Goal: Information Seeking & Learning: Learn about a topic

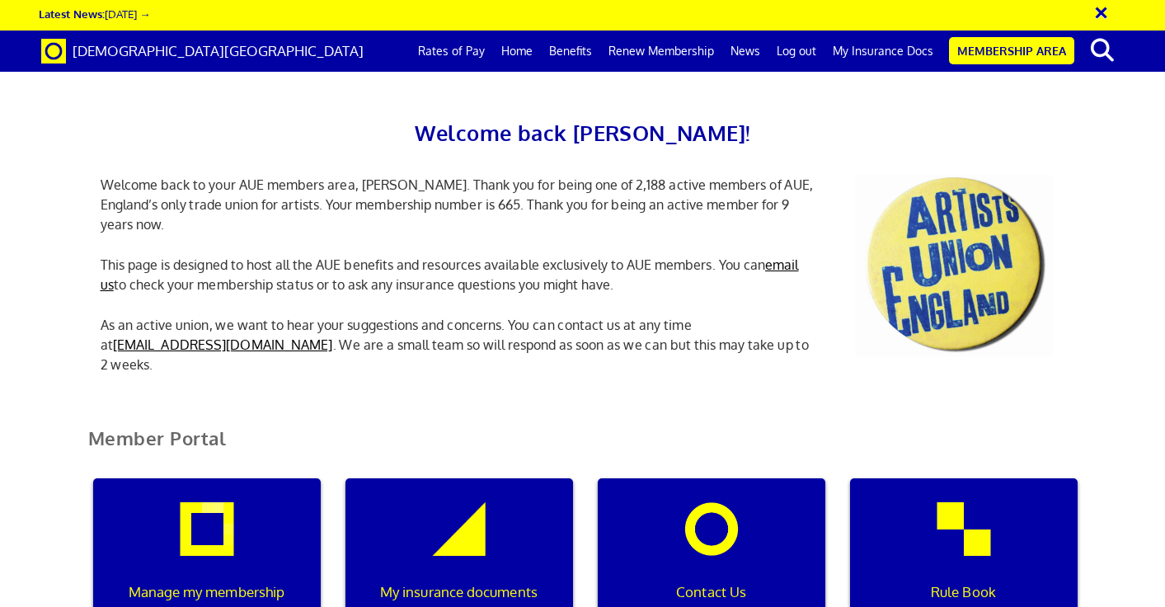
scroll to position [0, 5]
click at [1003, 46] on link "Membership Area" at bounding box center [1011, 50] width 125 height 27
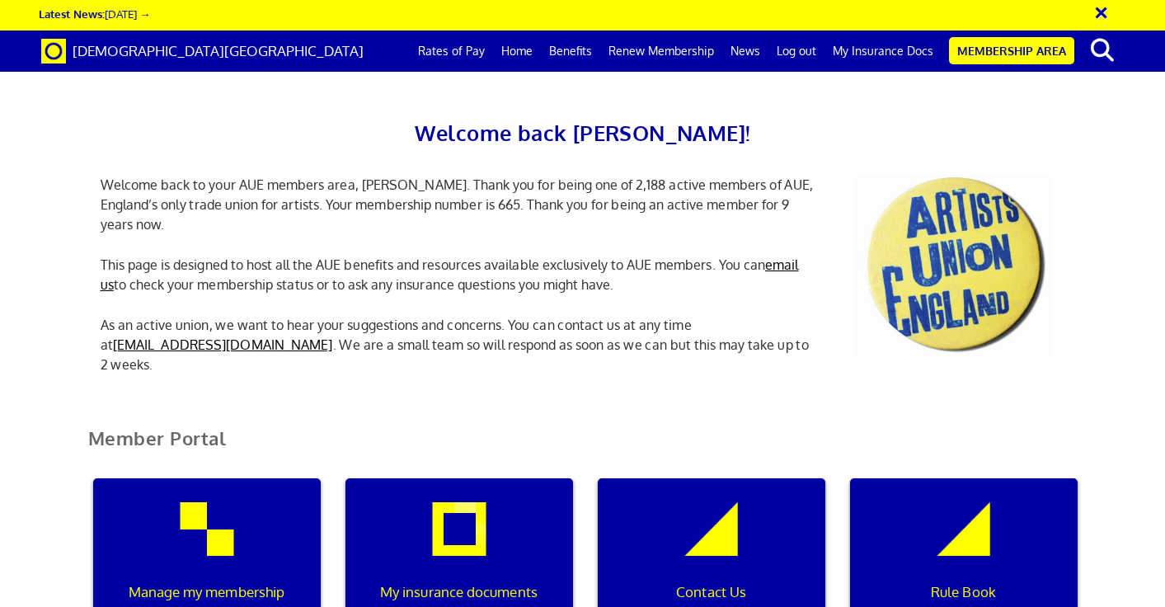
scroll to position [113, 0]
click at [464, 478] on div "My insurance documents" at bounding box center [458, 557] width 227 height 158
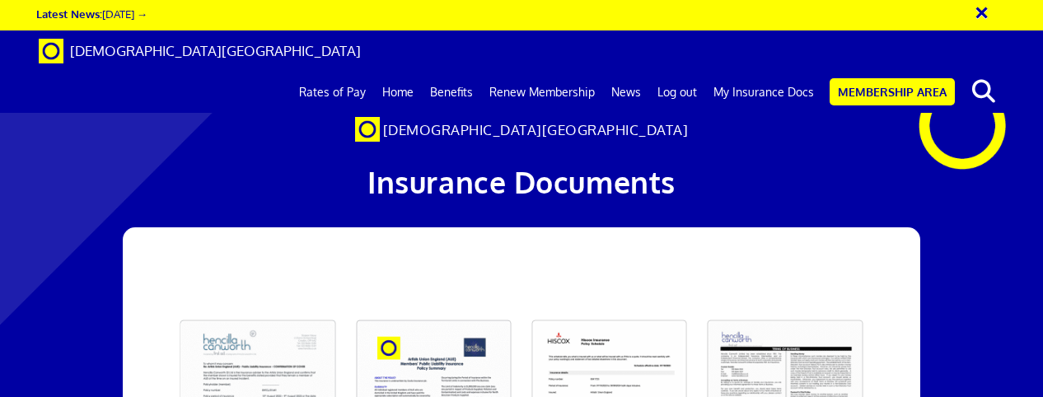
scroll to position [97, 0]
drag, startPoint x: 251, startPoint y: 401, endPoint x: 211, endPoint y: 396, distance: 39.9
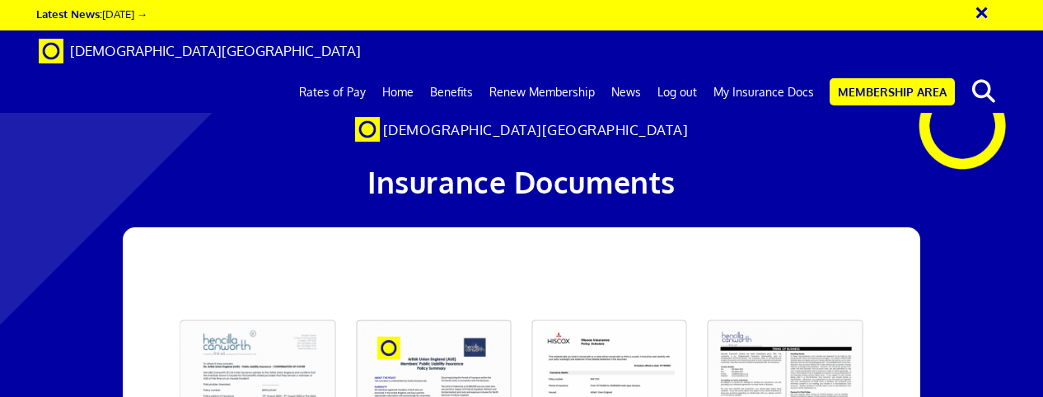
scroll to position [175, 0]
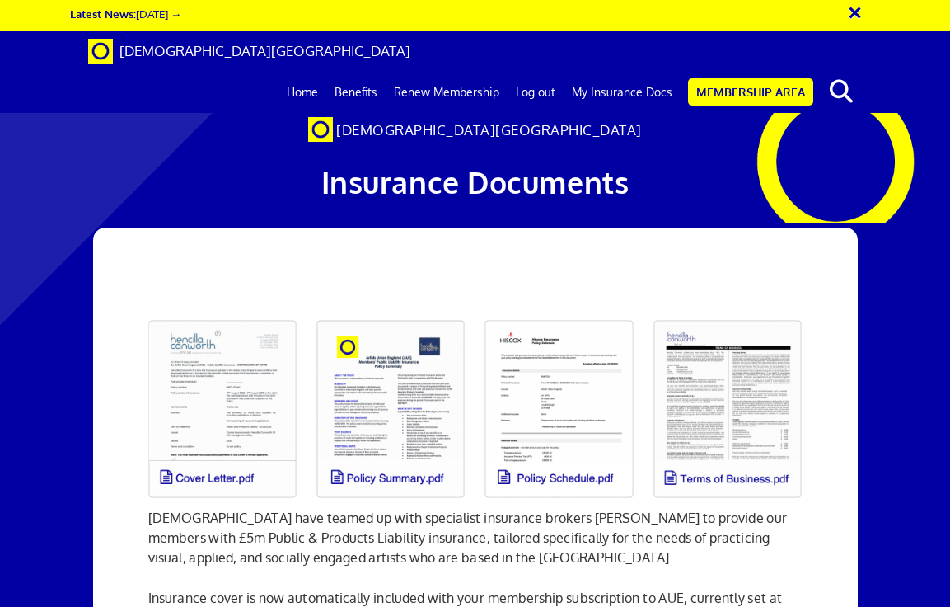
scroll to position [175, 0]
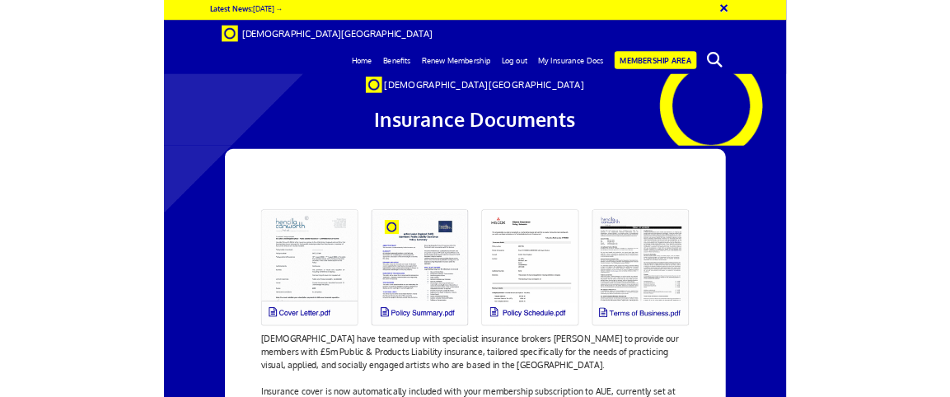
scroll to position [175, 0]
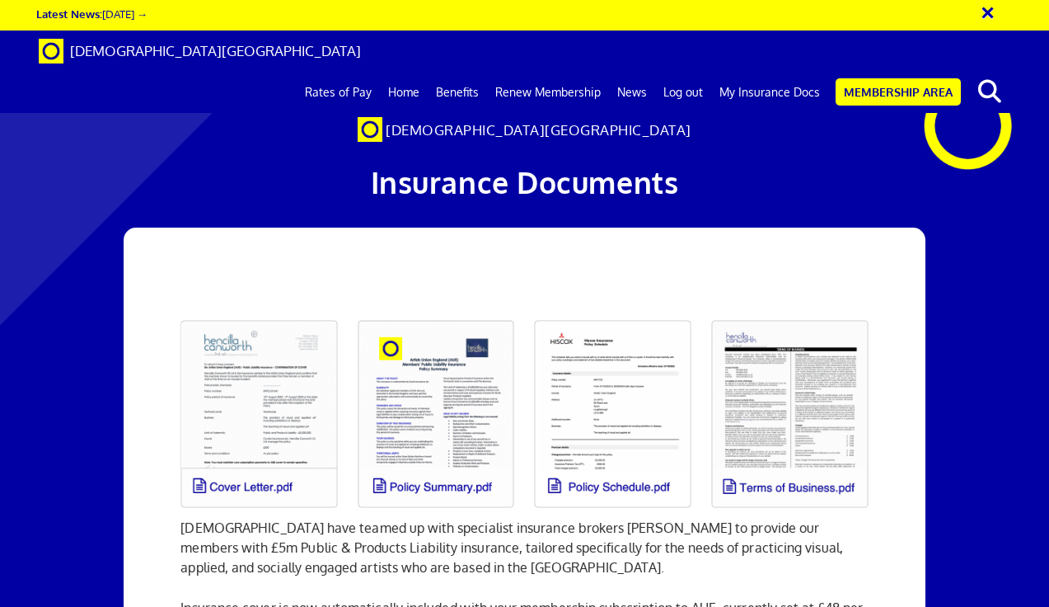
scroll to position [0, 3]
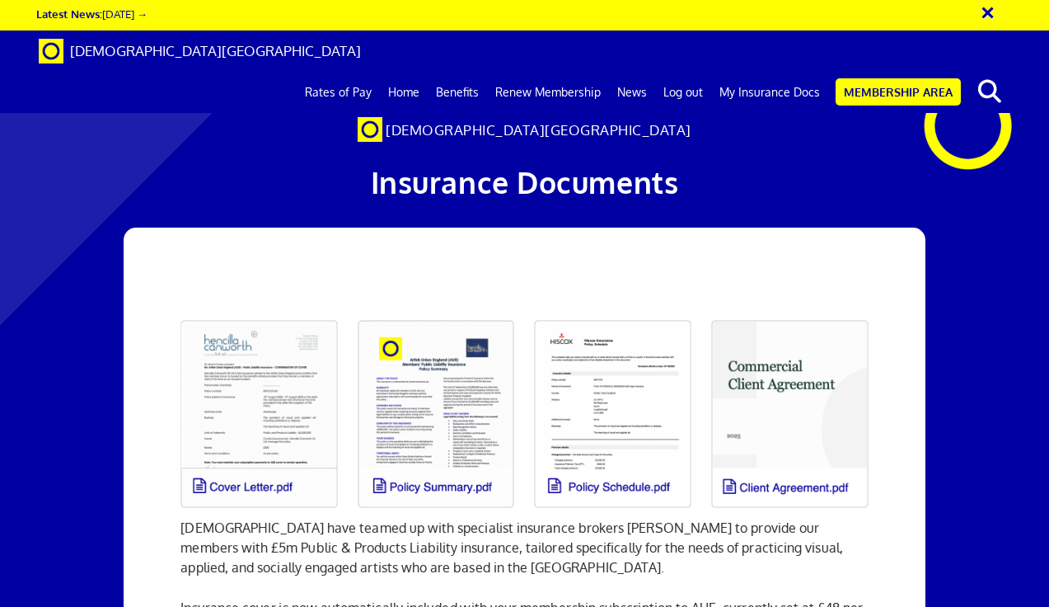
scroll to position [0, 3]
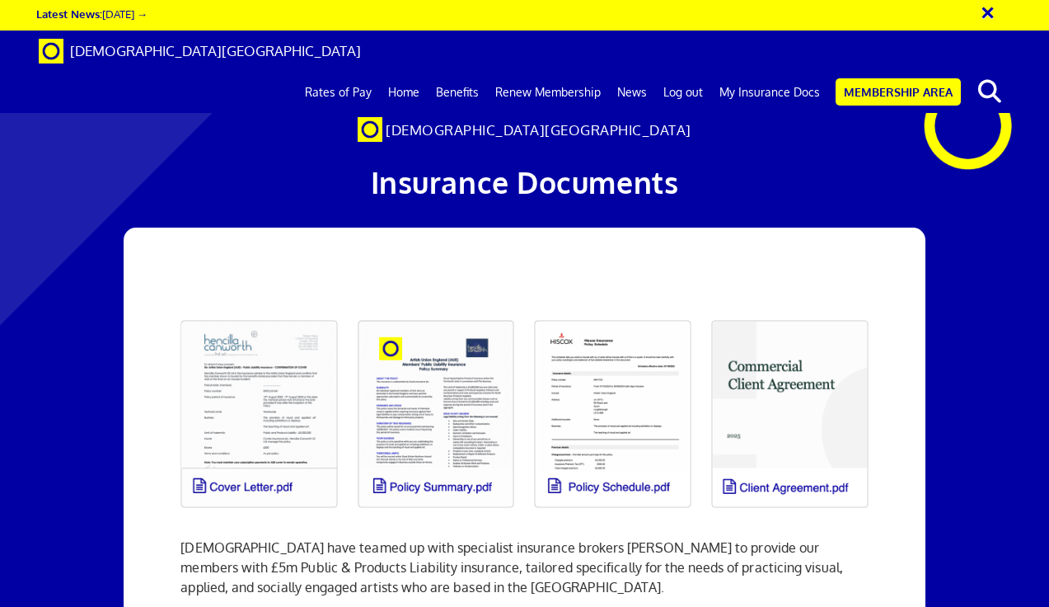
scroll to position [154, 0]
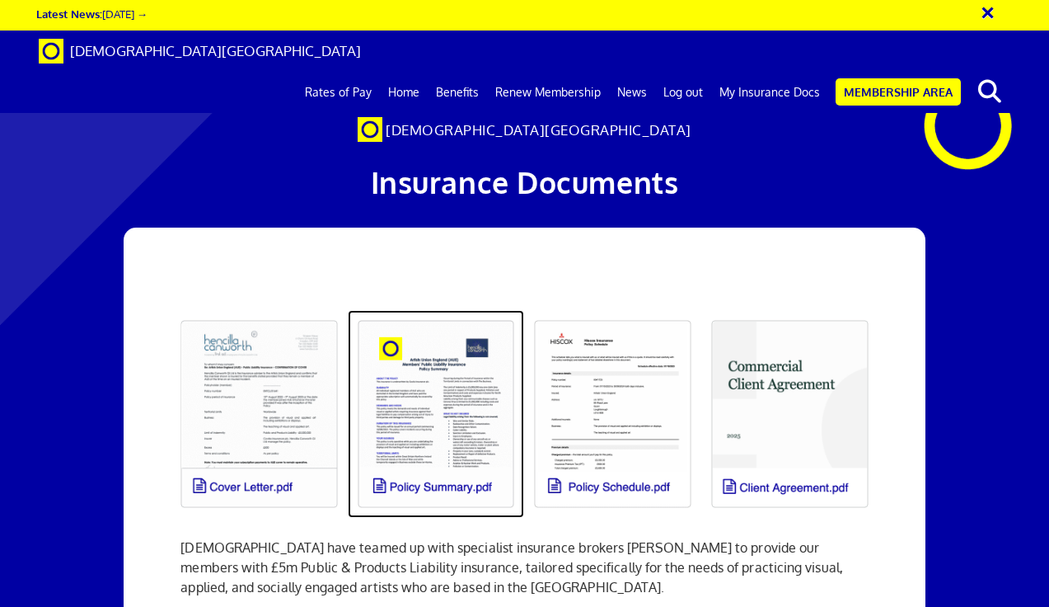
click at [457, 310] on link at bounding box center [436, 414] width 177 height 208
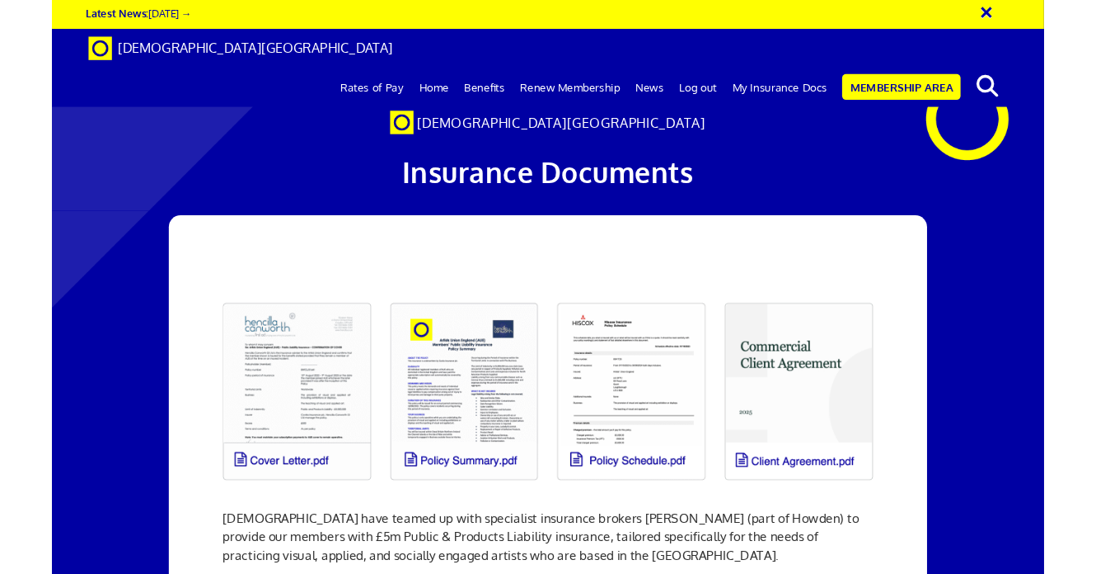
scroll to position [0, 3]
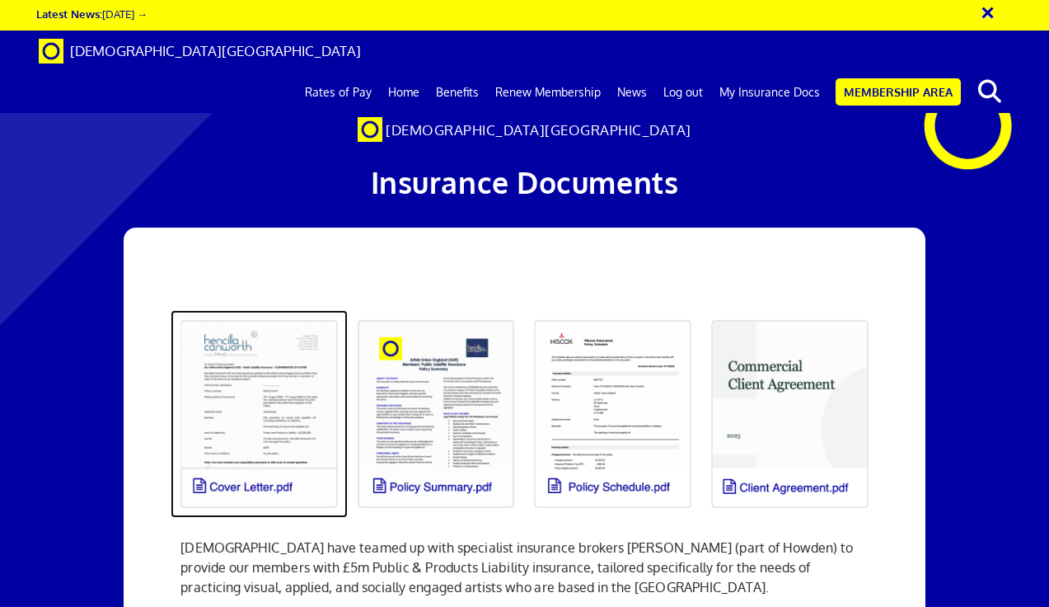
click at [251, 310] on link at bounding box center [259, 414] width 177 height 208
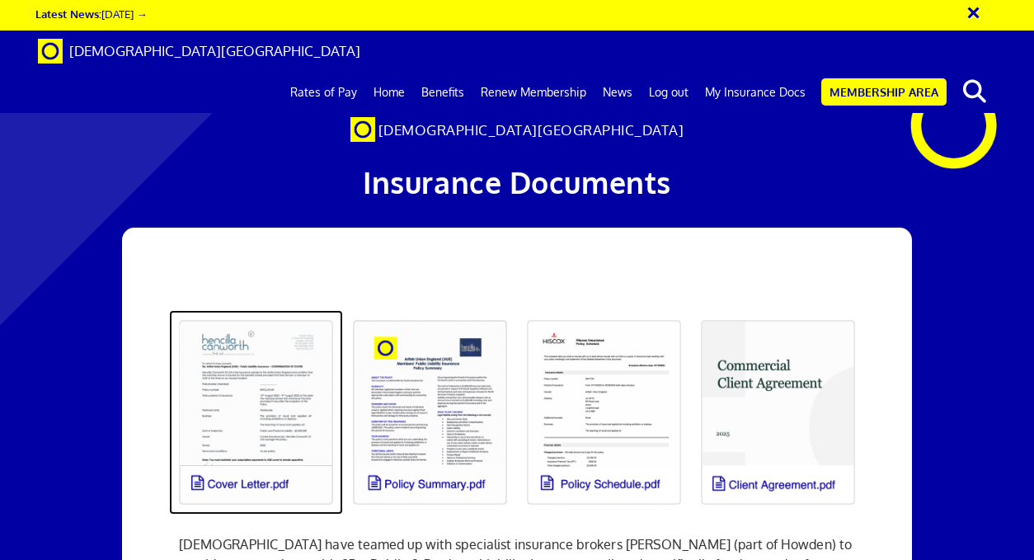
scroll to position [0, 2]
click at [278, 310] on link at bounding box center [256, 412] width 174 height 204
click at [260, 310] on link at bounding box center [256, 412] width 174 height 204
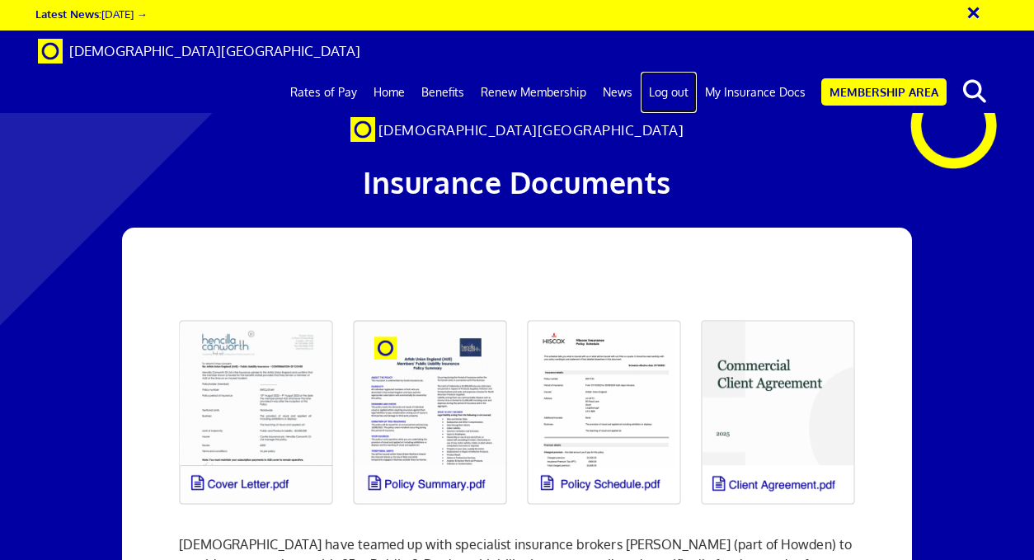
click at [672, 72] on link "Log out" at bounding box center [668, 92] width 56 height 41
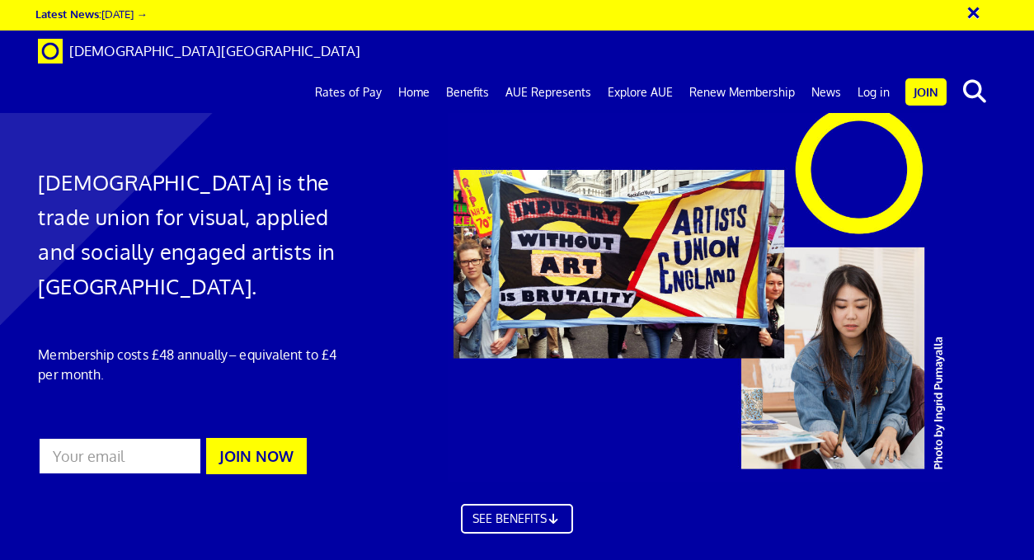
scroll to position [827, 0]
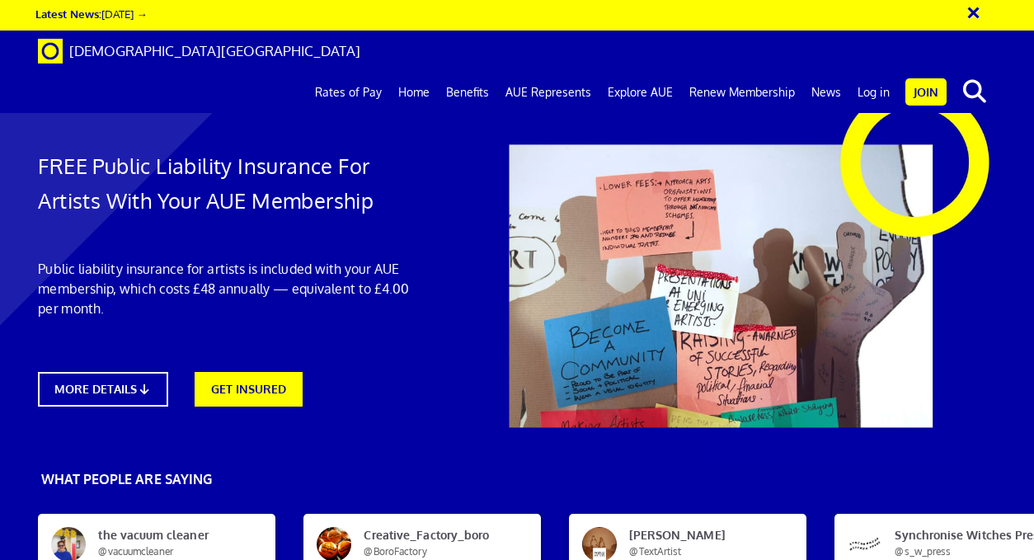
scroll to position [2178, 0]
drag, startPoint x: 363, startPoint y: 231, endPoint x: 492, endPoint y: 306, distance: 148.8
